Goal: Information Seeking & Learning: Compare options

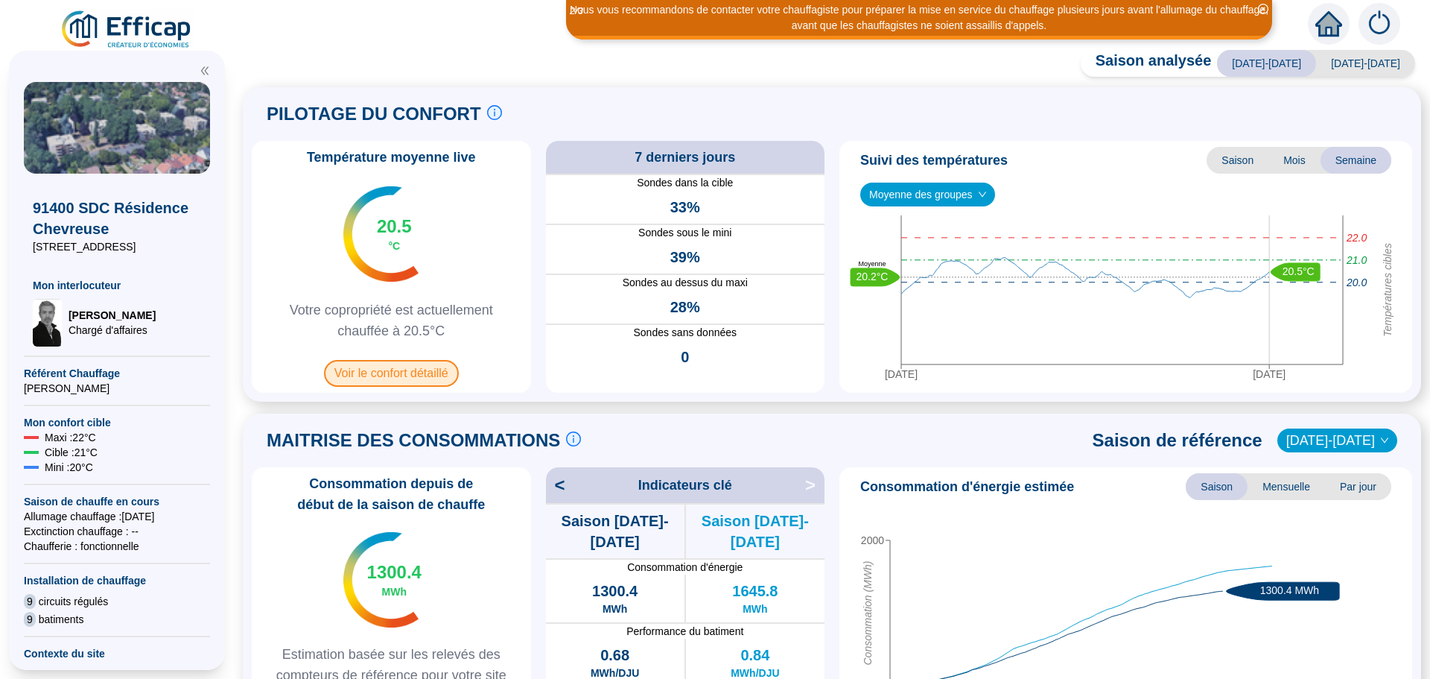
click at [387, 379] on span "Voir le confort détaillé" at bounding box center [391, 373] width 135 height 27
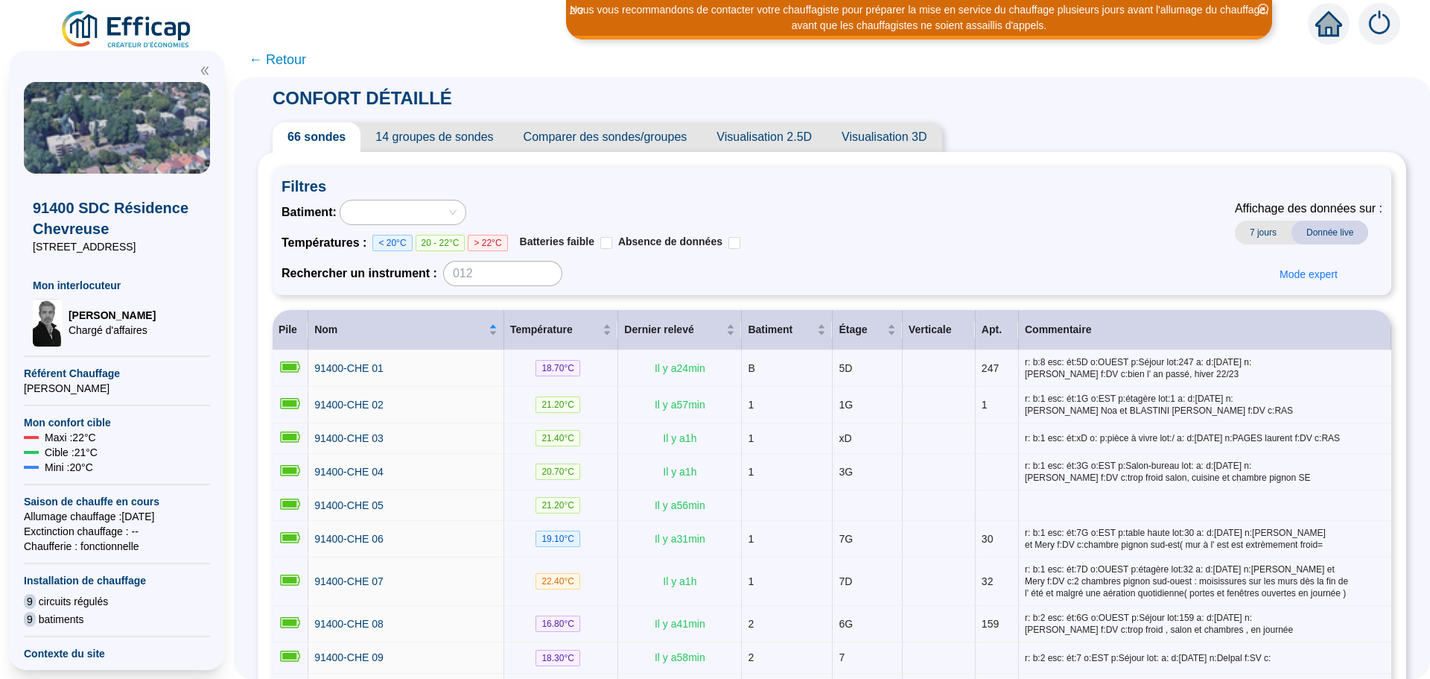
click at [667, 133] on span "Comparer des sondes/groupes" at bounding box center [606, 137] width 194 height 30
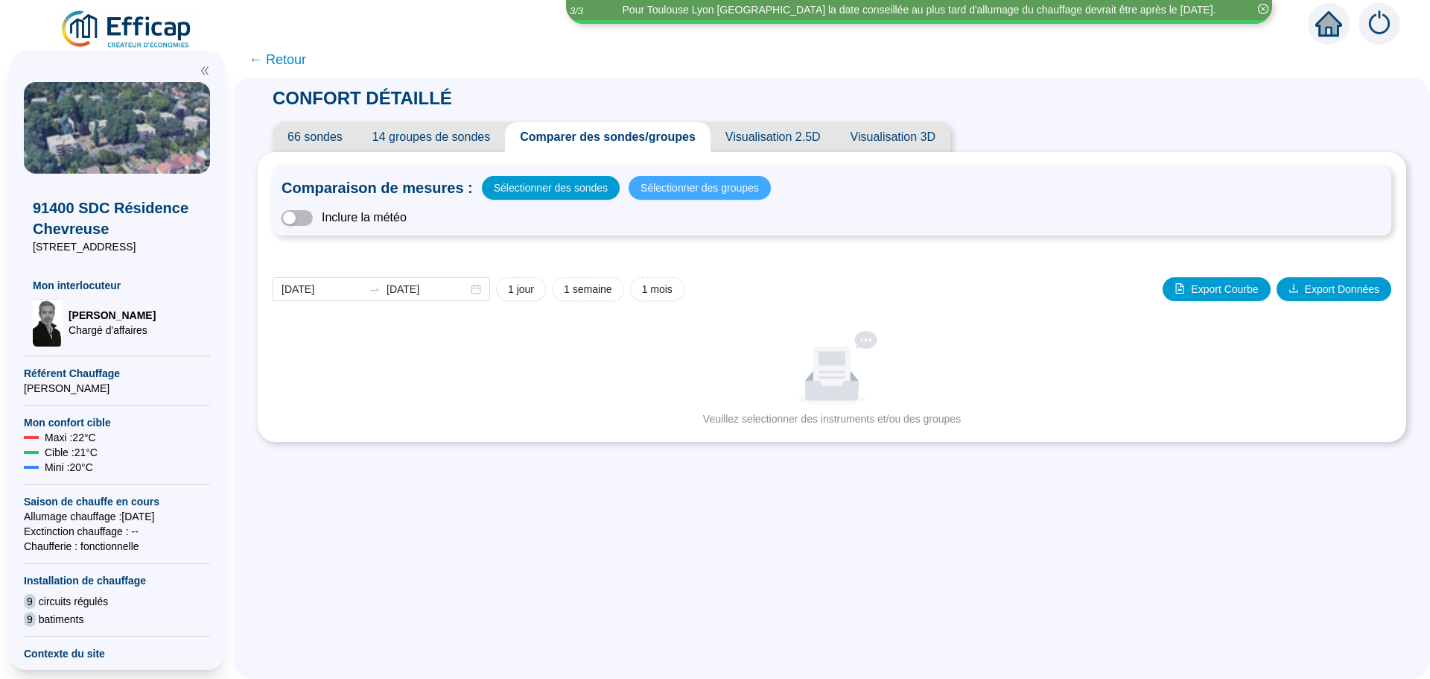
click at [681, 191] on span "Sélectionner des groupes" at bounding box center [700, 187] width 118 height 21
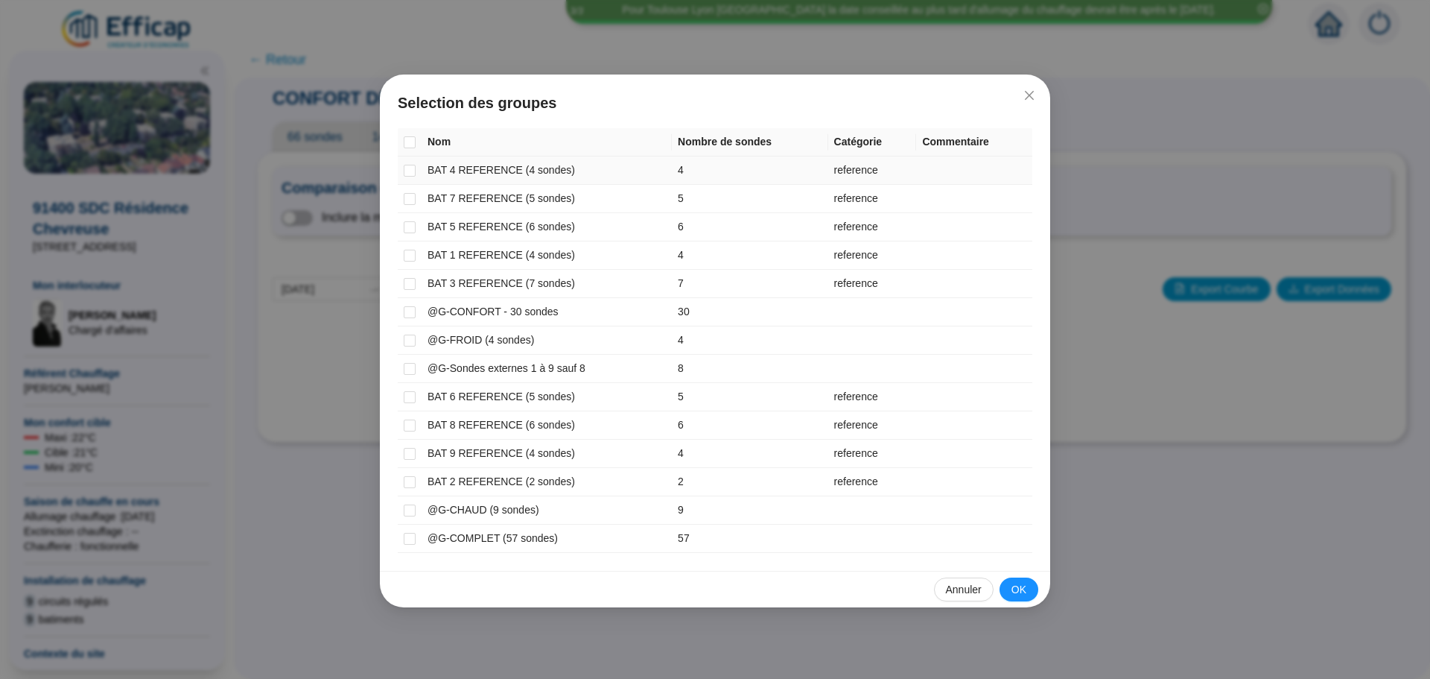
click at [417, 172] on td at bounding box center [410, 170] width 24 height 28
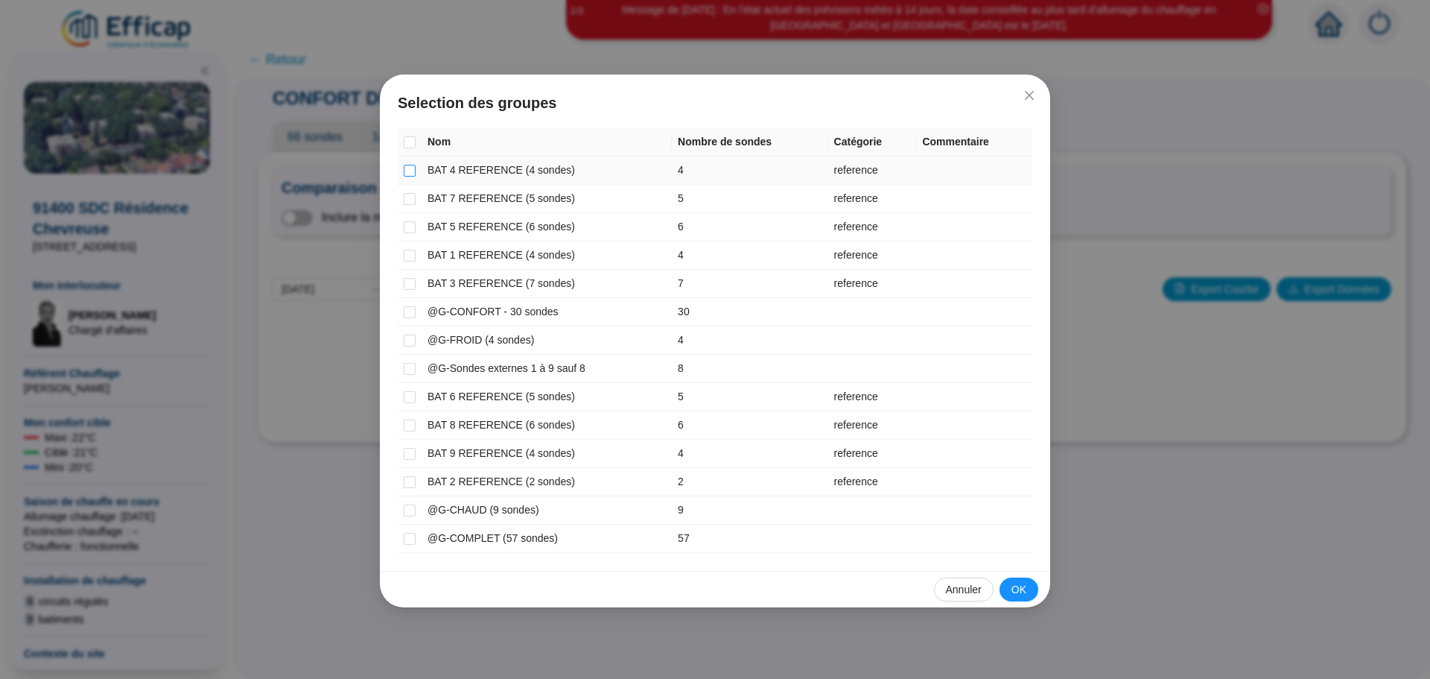
click at [409, 170] on input "checkbox" at bounding box center [410, 171] width 12 height 12
checkbox input "true"
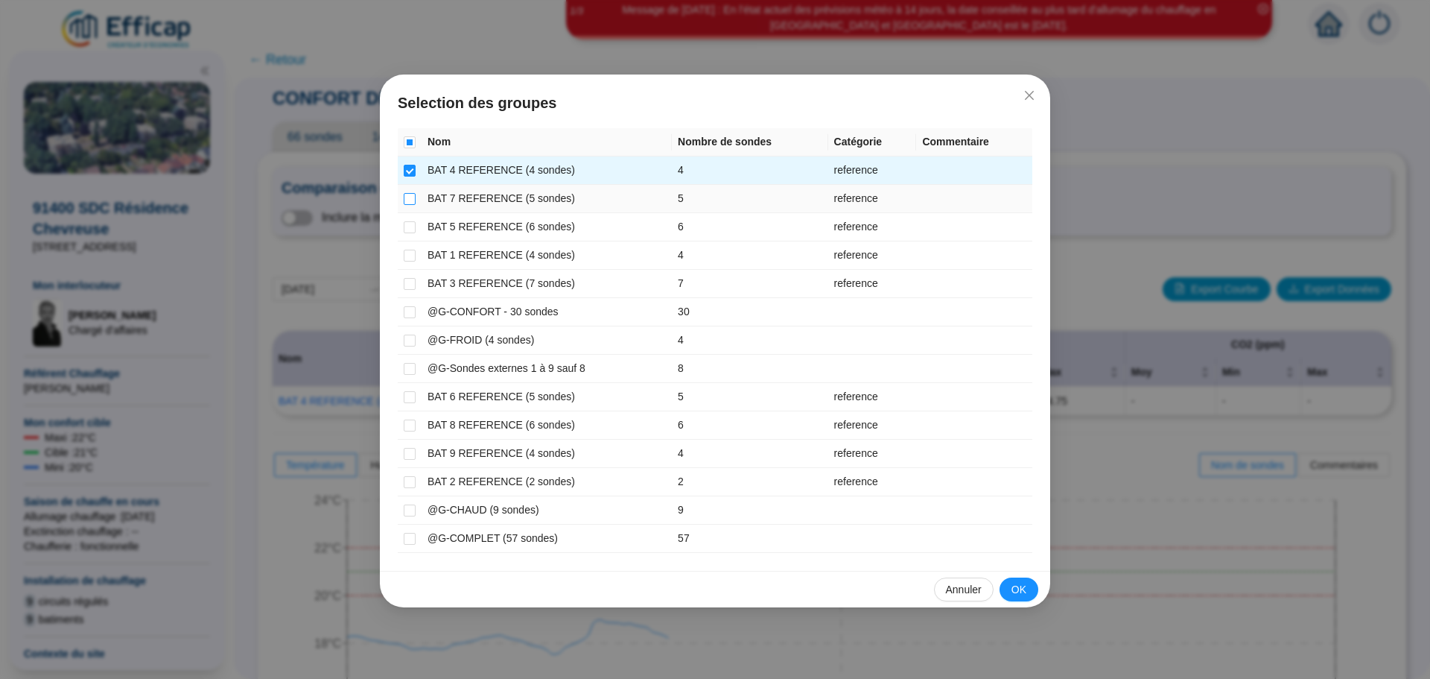
click at [410, 197] on input "checkbox" at bounding box center [410, 199] width 12 height 12
checkbox input "true"
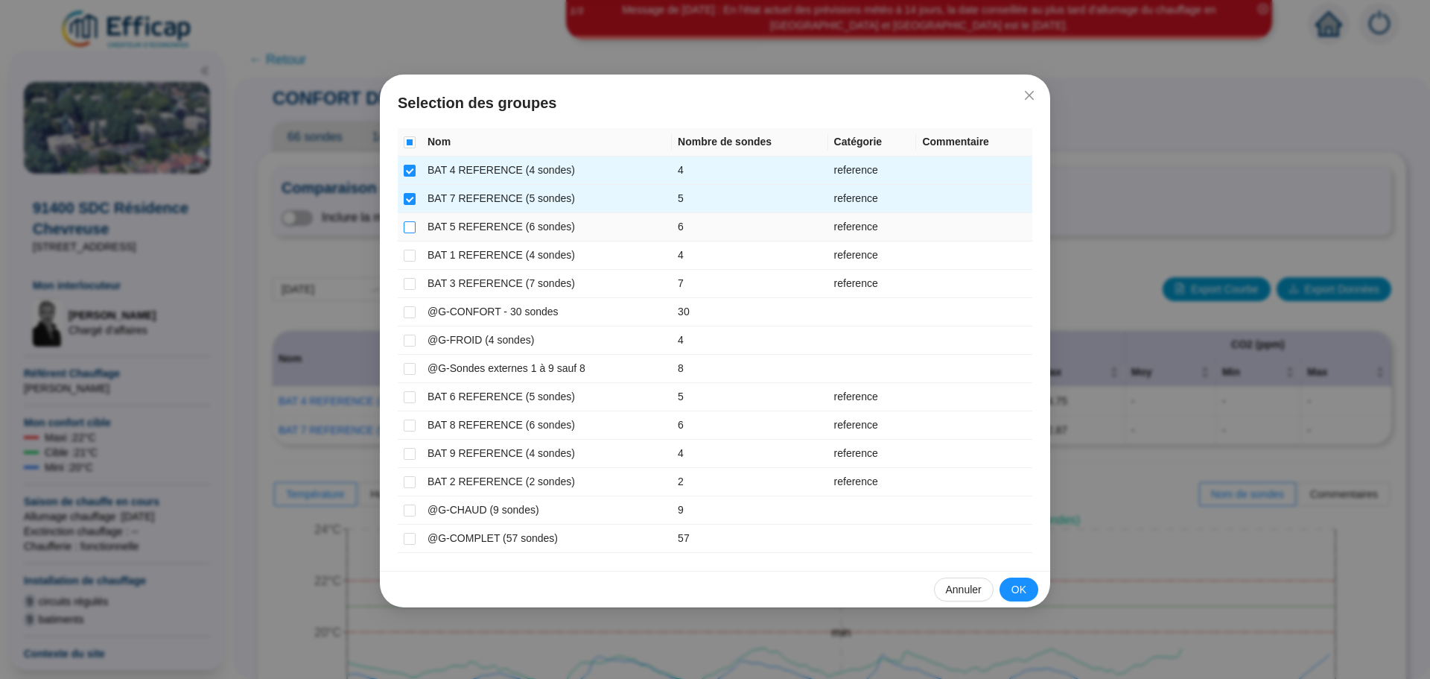
click at [412, 228] on input "checkbox" at bounding box center [410, 227] width 12 height 12
checkbox input "true"
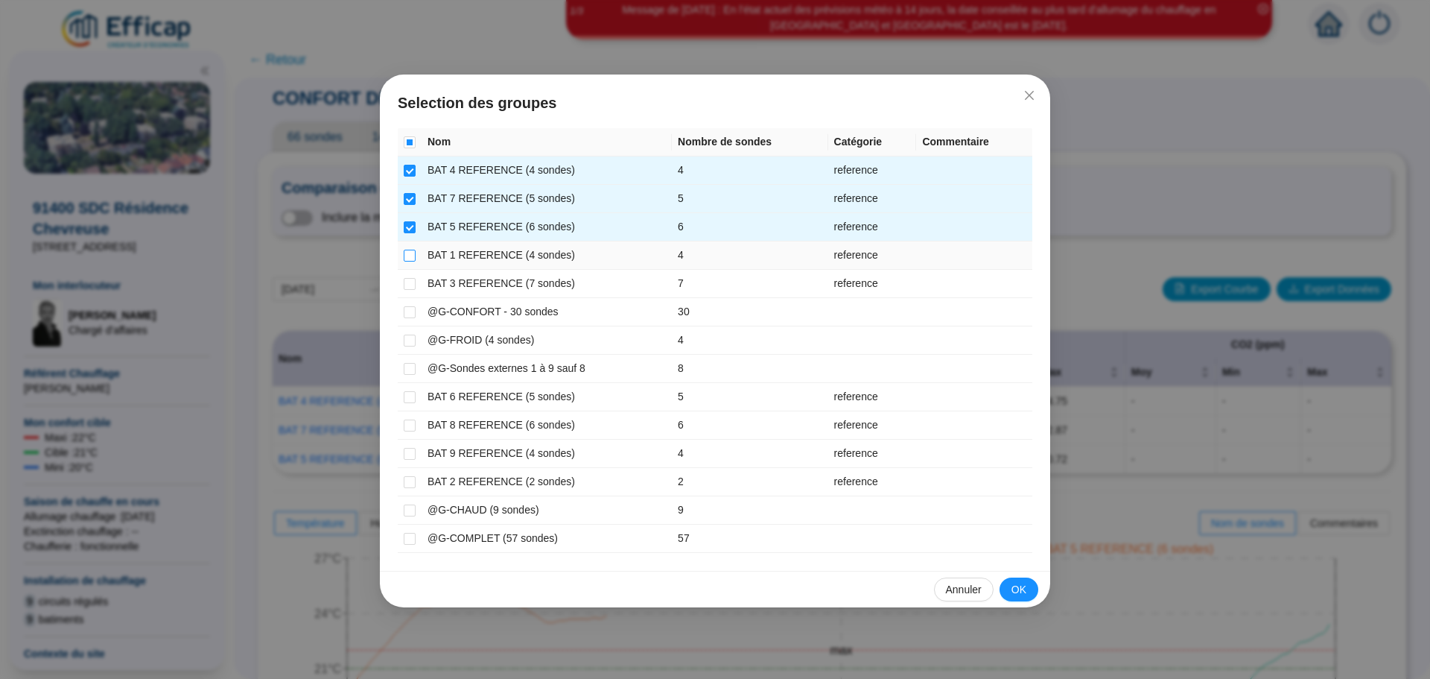
click at [410, 258] on input "checkbox" at bounding box center [410, 256] width 12 height 12
checkbox input "true"
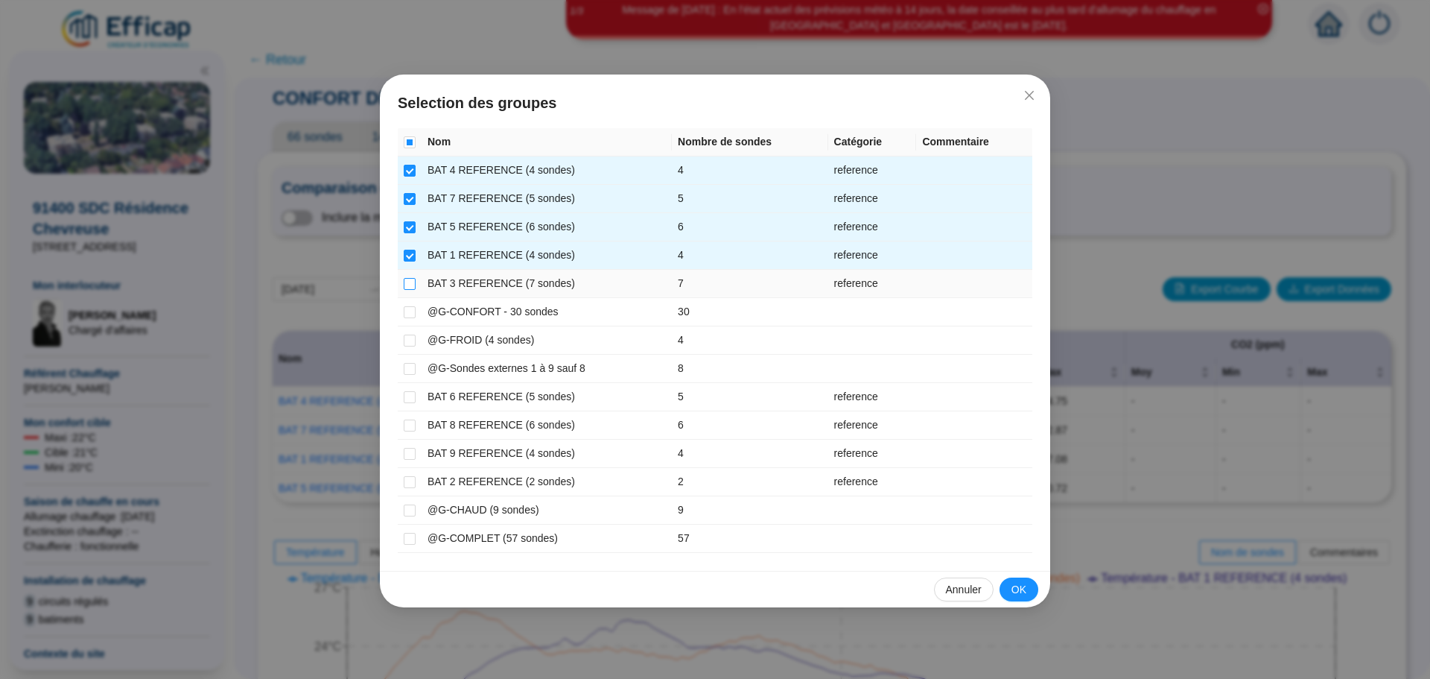
click at [408, 284] on input "checkbox" at bounding box center [410, 284] width 12 height 12
checkbox input "true"
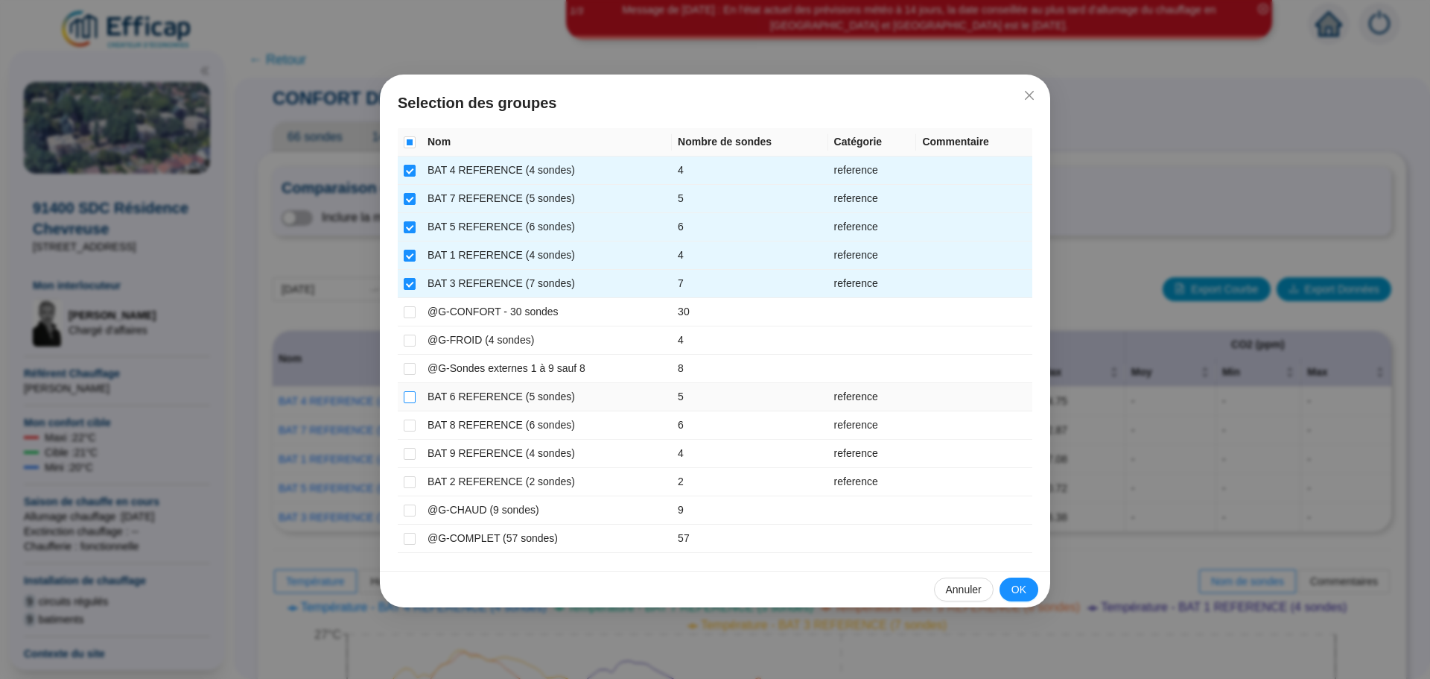
click at [413, 393] on input "checkbox" at bounding box center [410, 397] width 12 height 12
checkbox input "true"
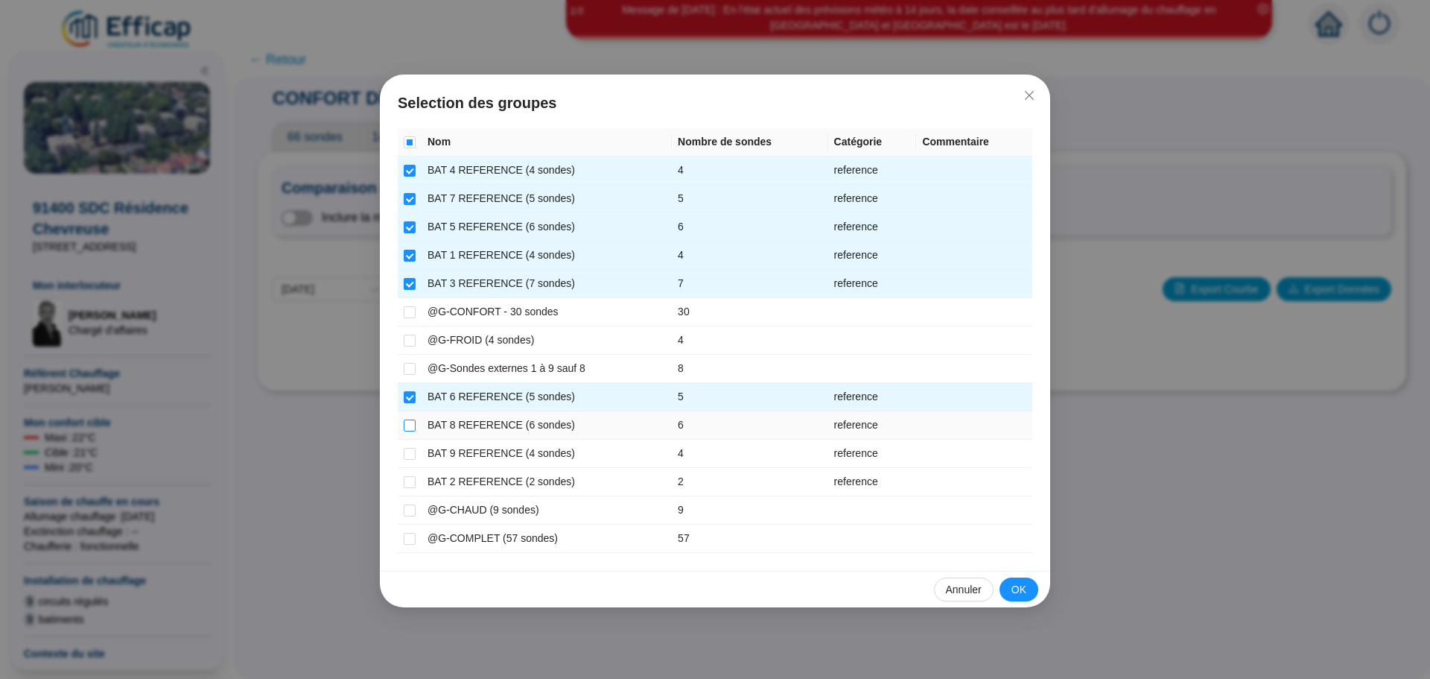
click at [407, 421] on input "checkbox" at bounding box center [410, 425] width 12 height 12
checkbox input "true"
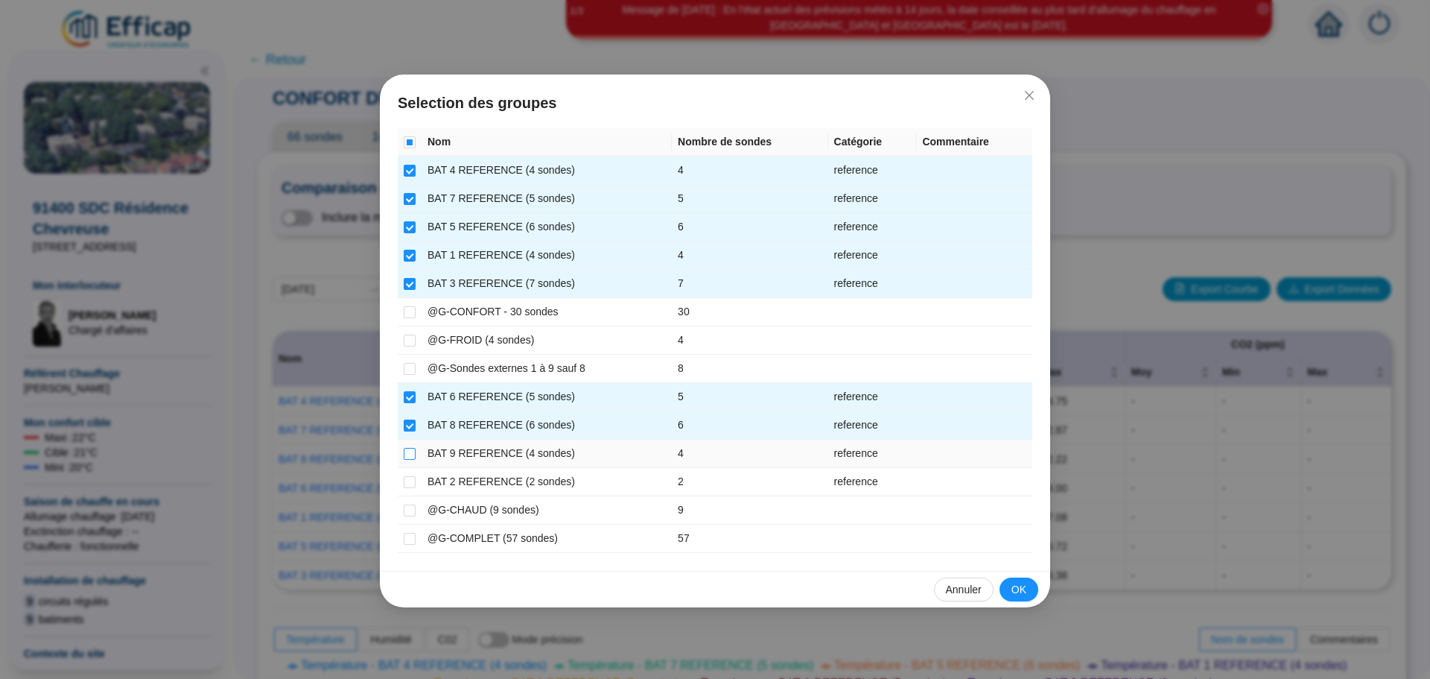
click at [406, 448] on input "checkbox" at bounding box center [410, 454] width 12 height 12
checkbox input "true"
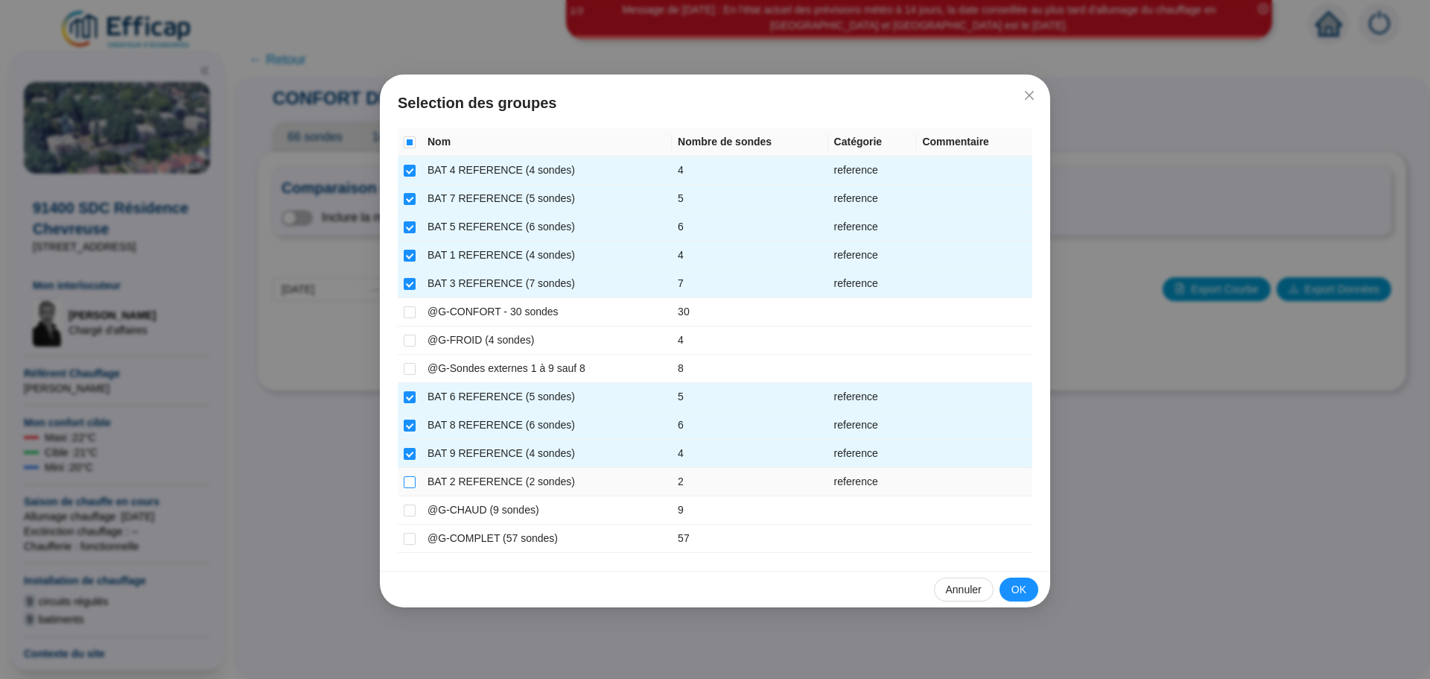
click at [407, 475] on label at bounding box center [410, 482] width 12 height 16
click at [407, 476] on input "checkbox" at bounding box center [410, 482] width 12 height 12
checkbox input "true"
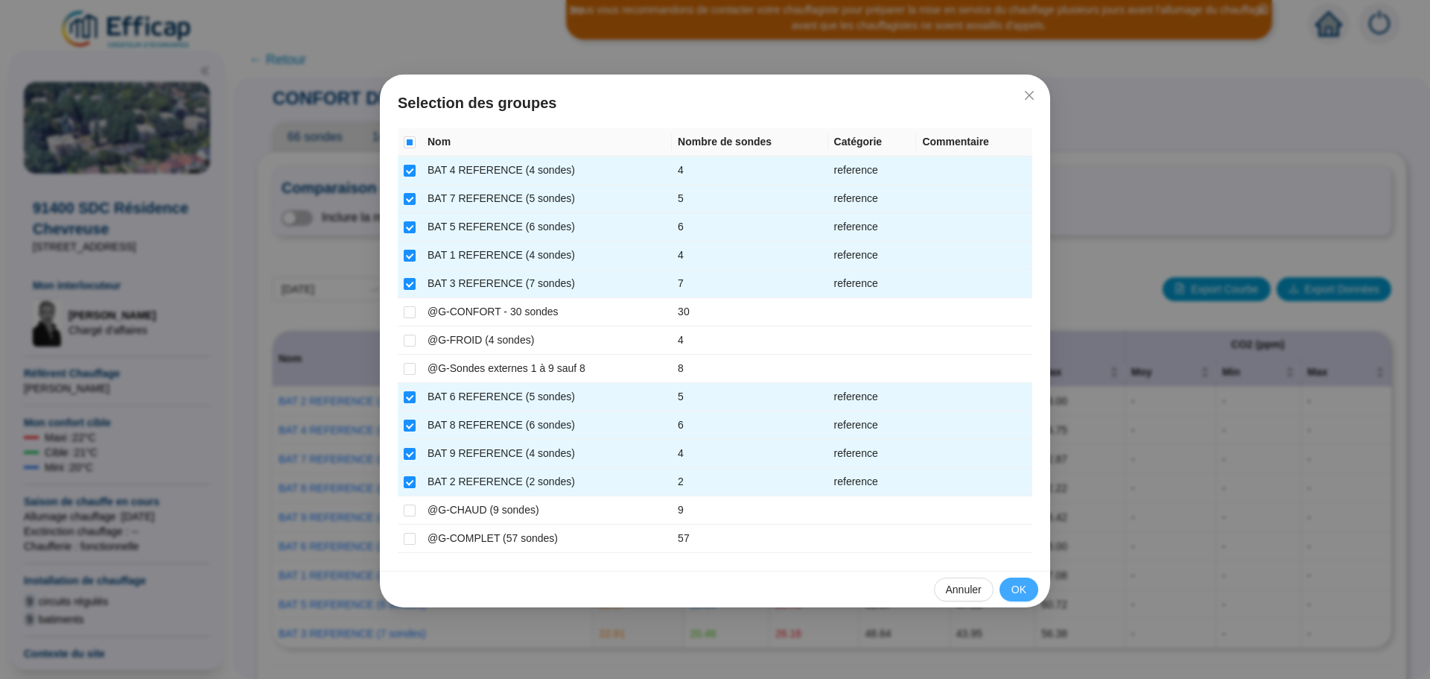
click at [1024, 586] on span "OK" at bounding box center [1019, 590] width 15 height 16
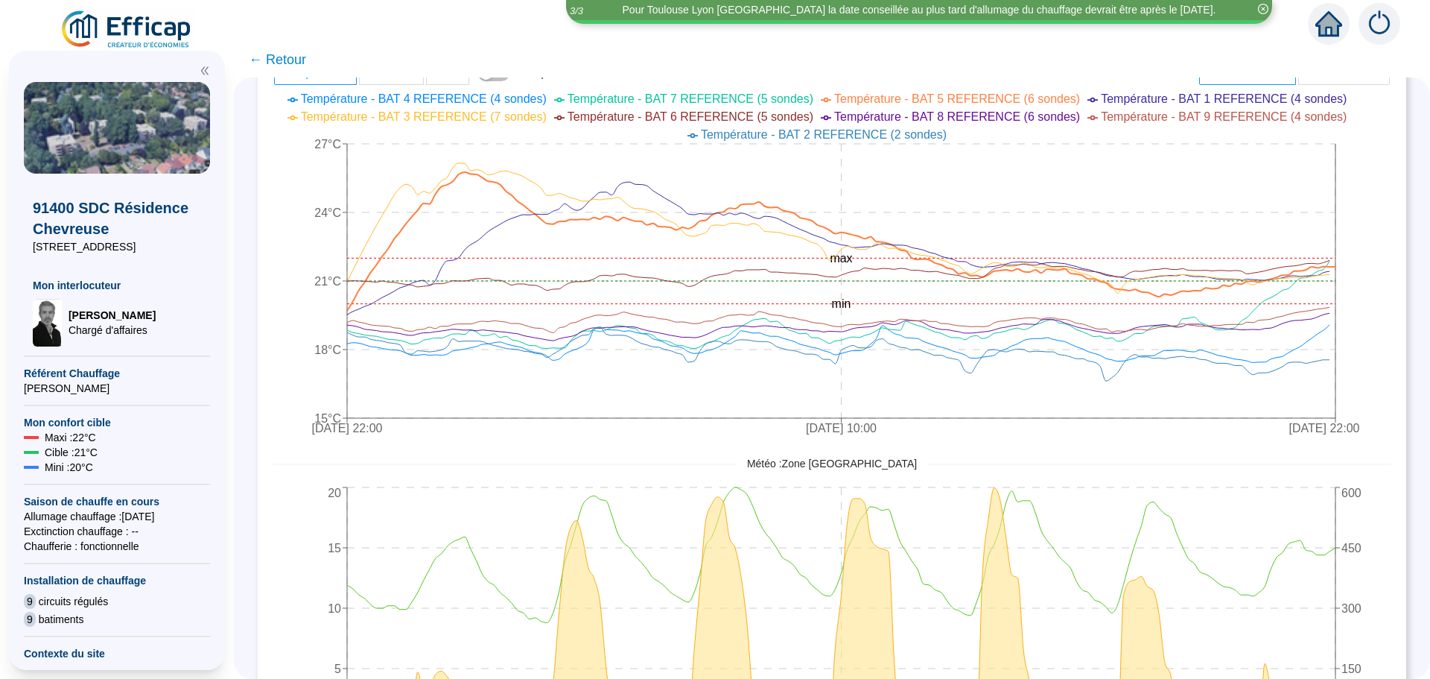
scroll to position [612, 0]
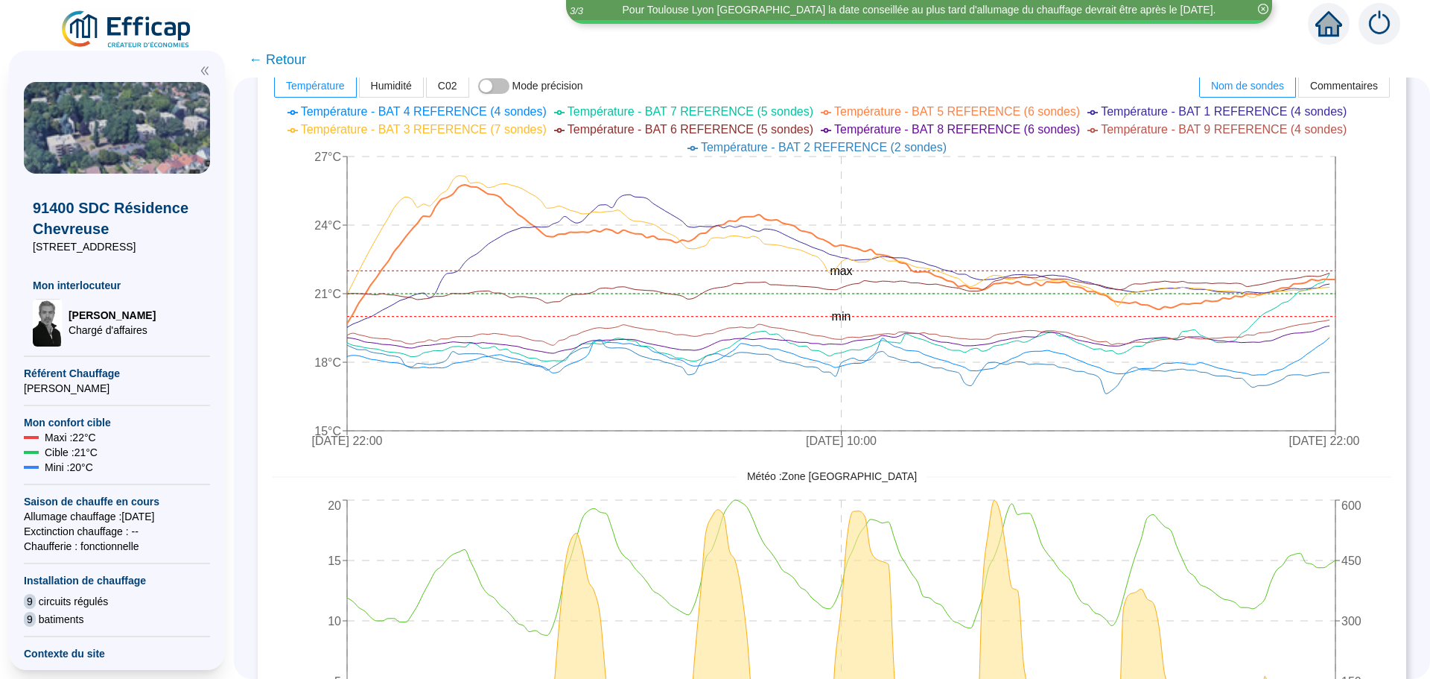
drag, startPoint x: 1412, startPoint y: 413, endPoint x: 1173, endPoint y: 456, distance: 243.0
click at [1173, 456] on icon "[DATE] 22:00 [DATE] 10:00 [DATE] 22:00 15°C 18°C 21°C 24°C 27°C min max" at bounding box center [821, 278] width 1097 height 358
